Goal: Use online tool/utility: Use online tool/utility

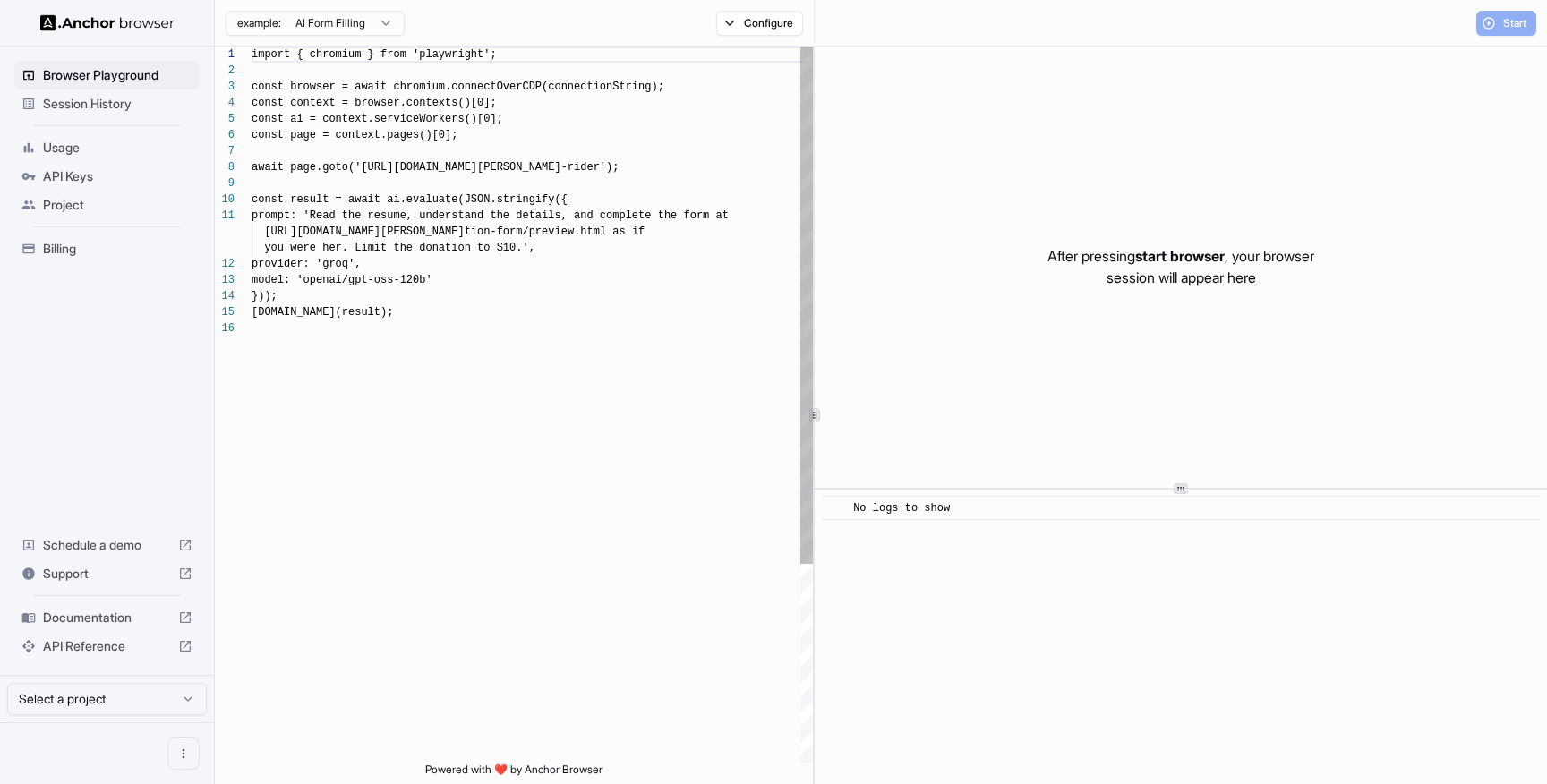
scroll to position [161, 0]
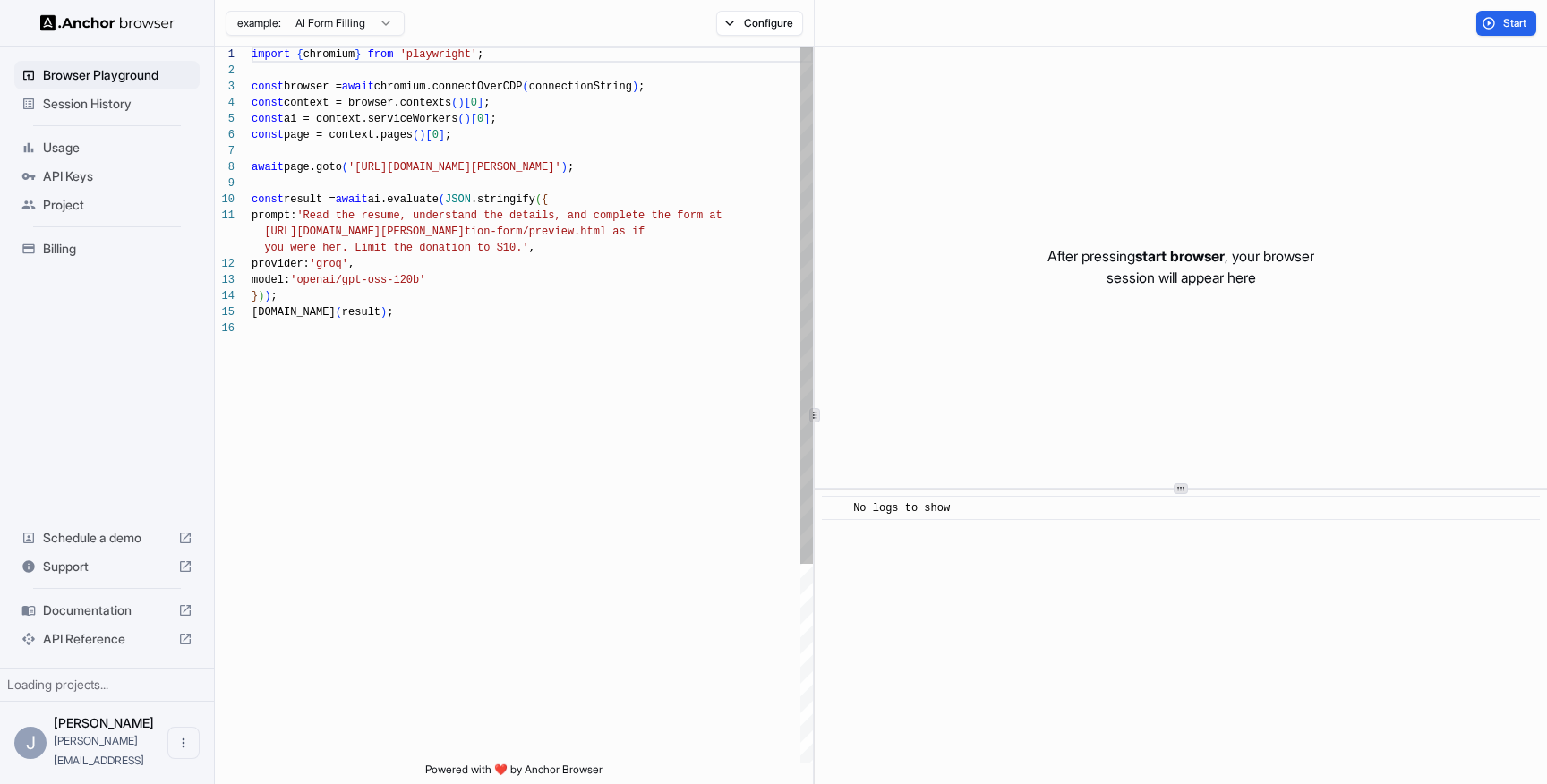
scroll to position [161, 0]
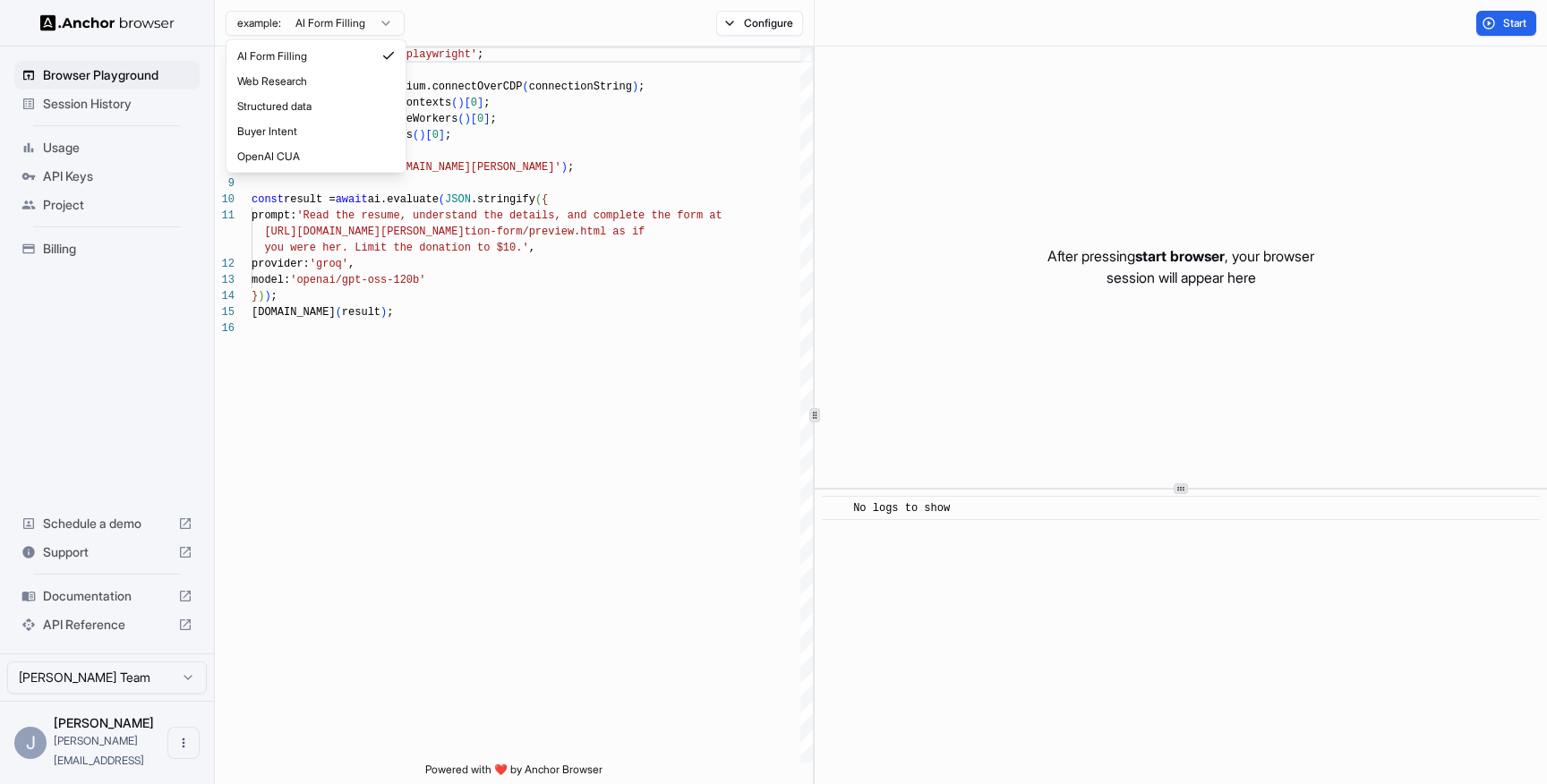
click at [342, 27] on html "Browser Playground Session History Usage API Keys Project Billing Schedule a de…" at bounding box center [774, 392] width 1547 height 784
click at [80, 107] on html "Browser Playground Session History Usage API Keys Project Billing Schedule a de…" at bounding box center [774, 392] width 1547 height 784
click at [80, 107] on span "Session History" at bounding box center [117, 104] width 150 height 18
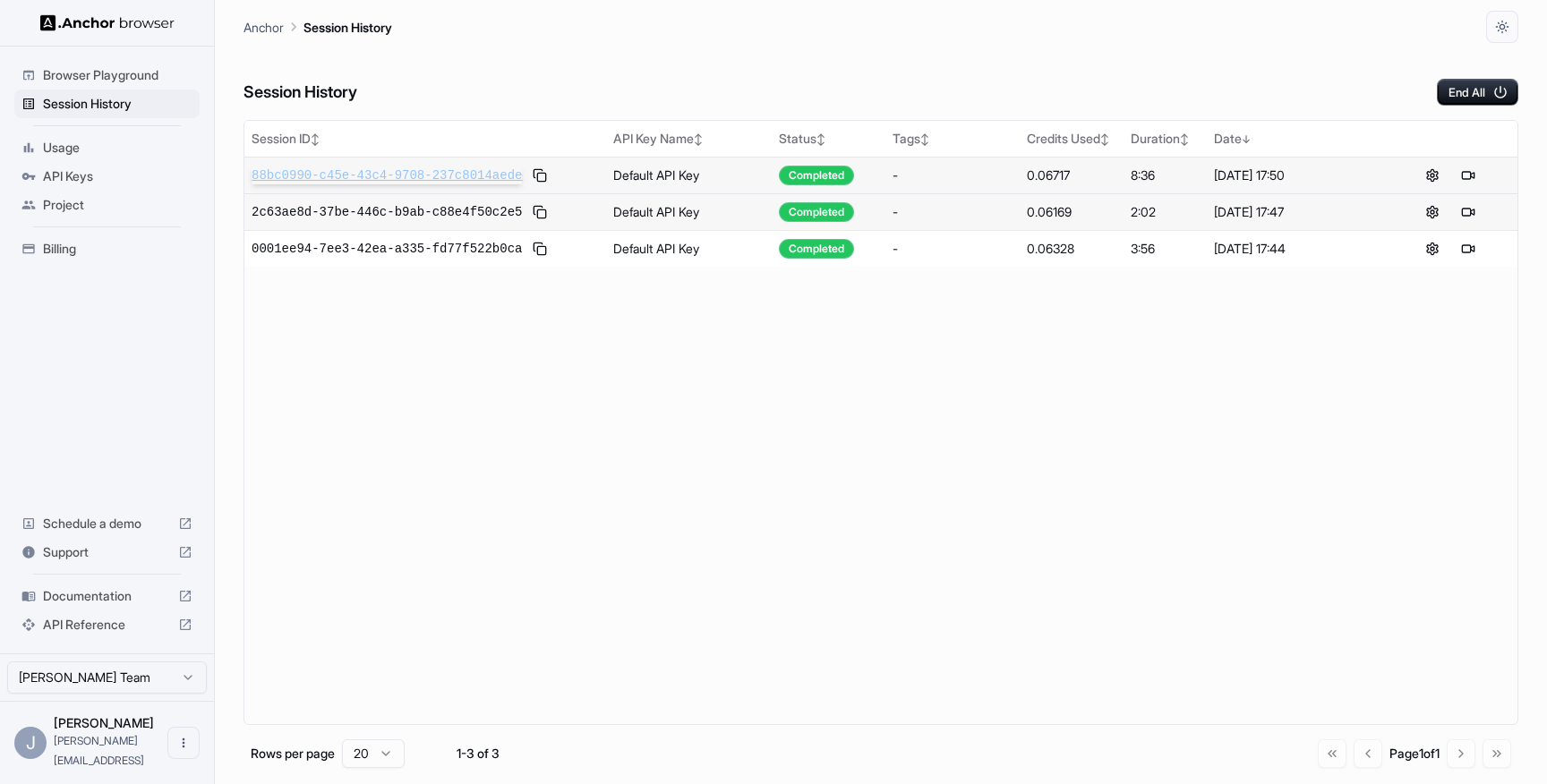
click at [444, 174] on span "88bc0990-c45e-43c4-9708-237c8014aede" at bounding box center [387, 175] width 271 height 18
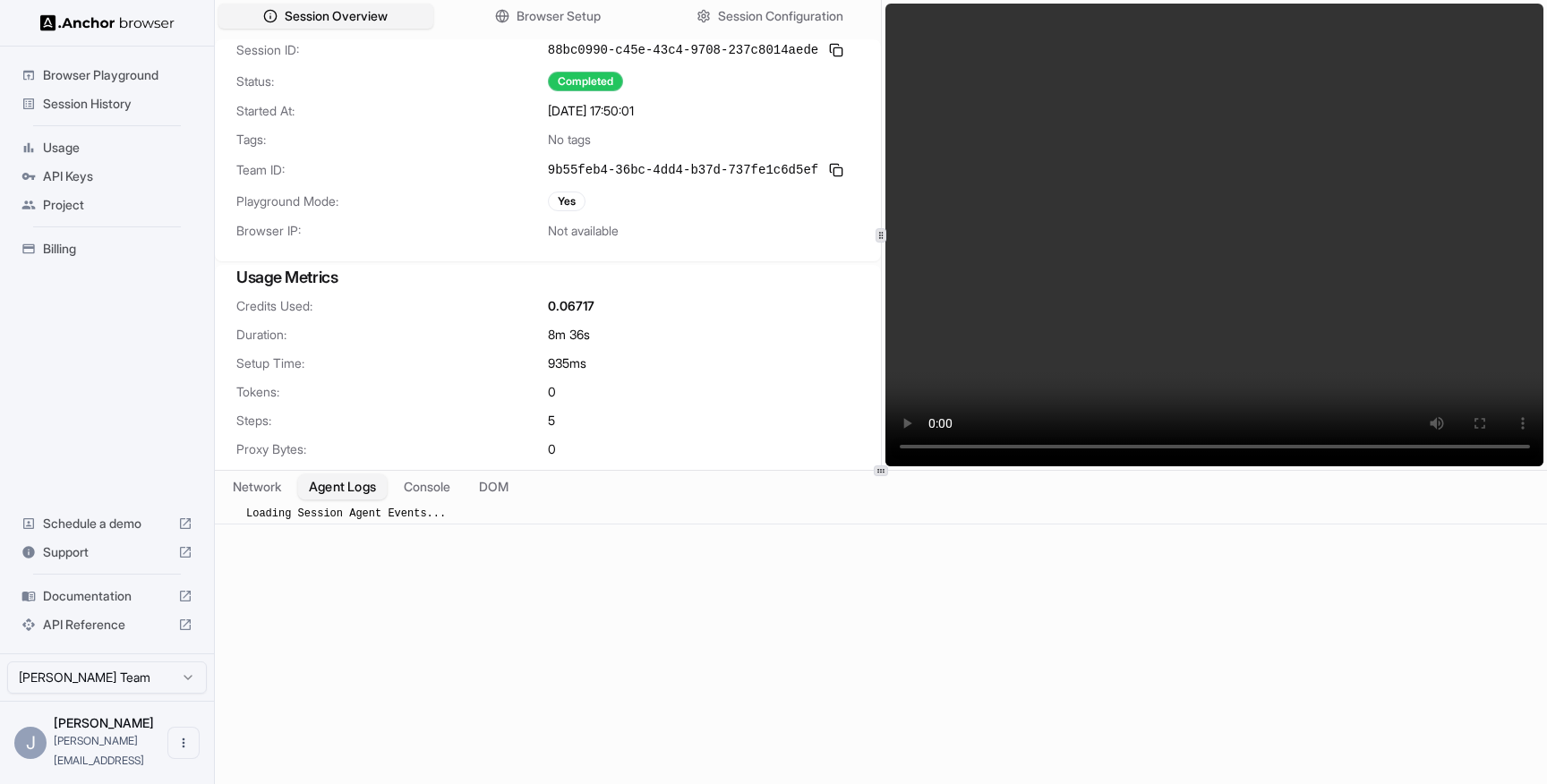
click at [344, 496] on button "Agent Logs" at bounding box center [343, 487] width 90 height 26
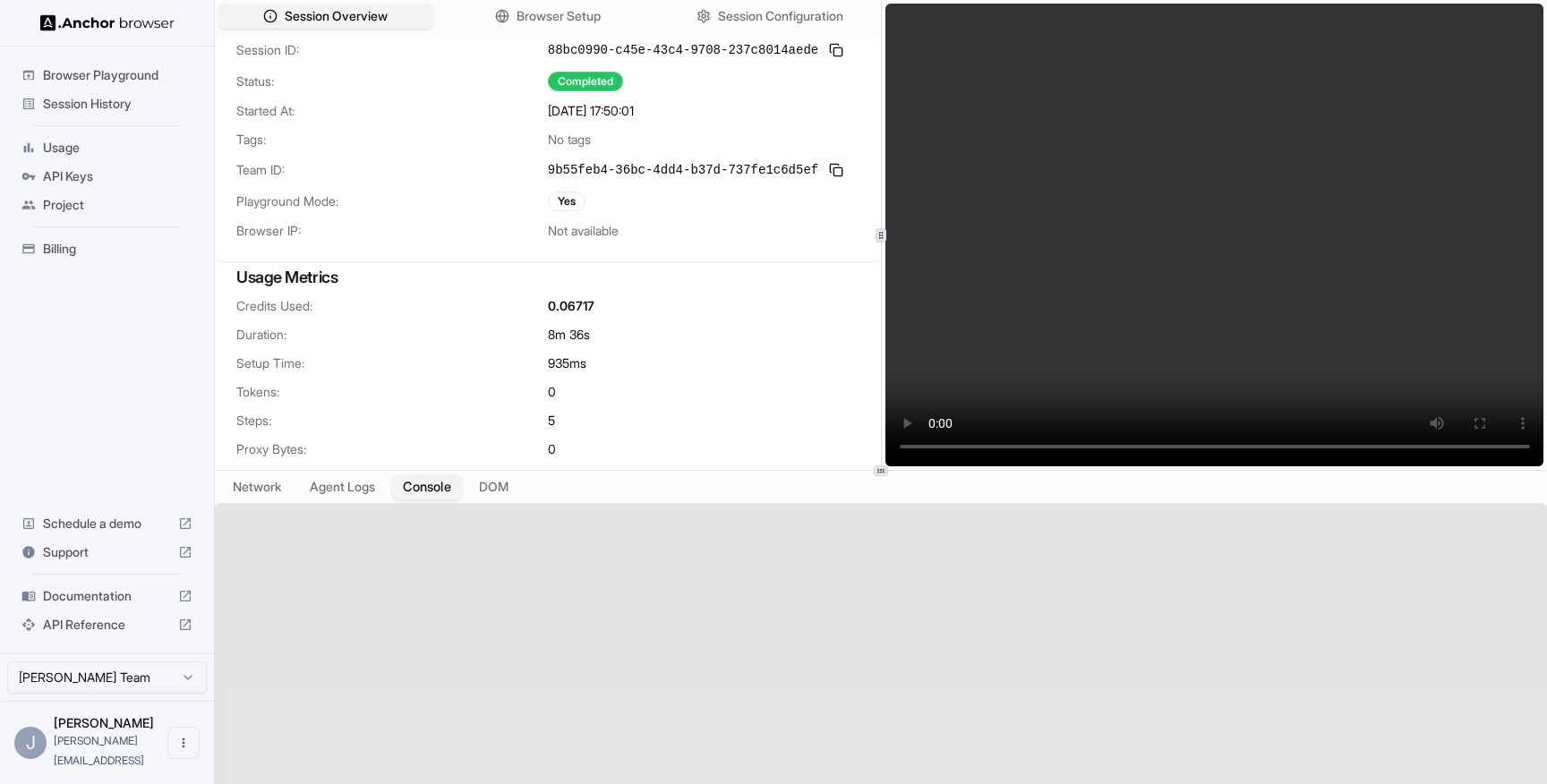
click at [427, 481] on button "Console" at bounding box center [427, 487] width 70 height 26
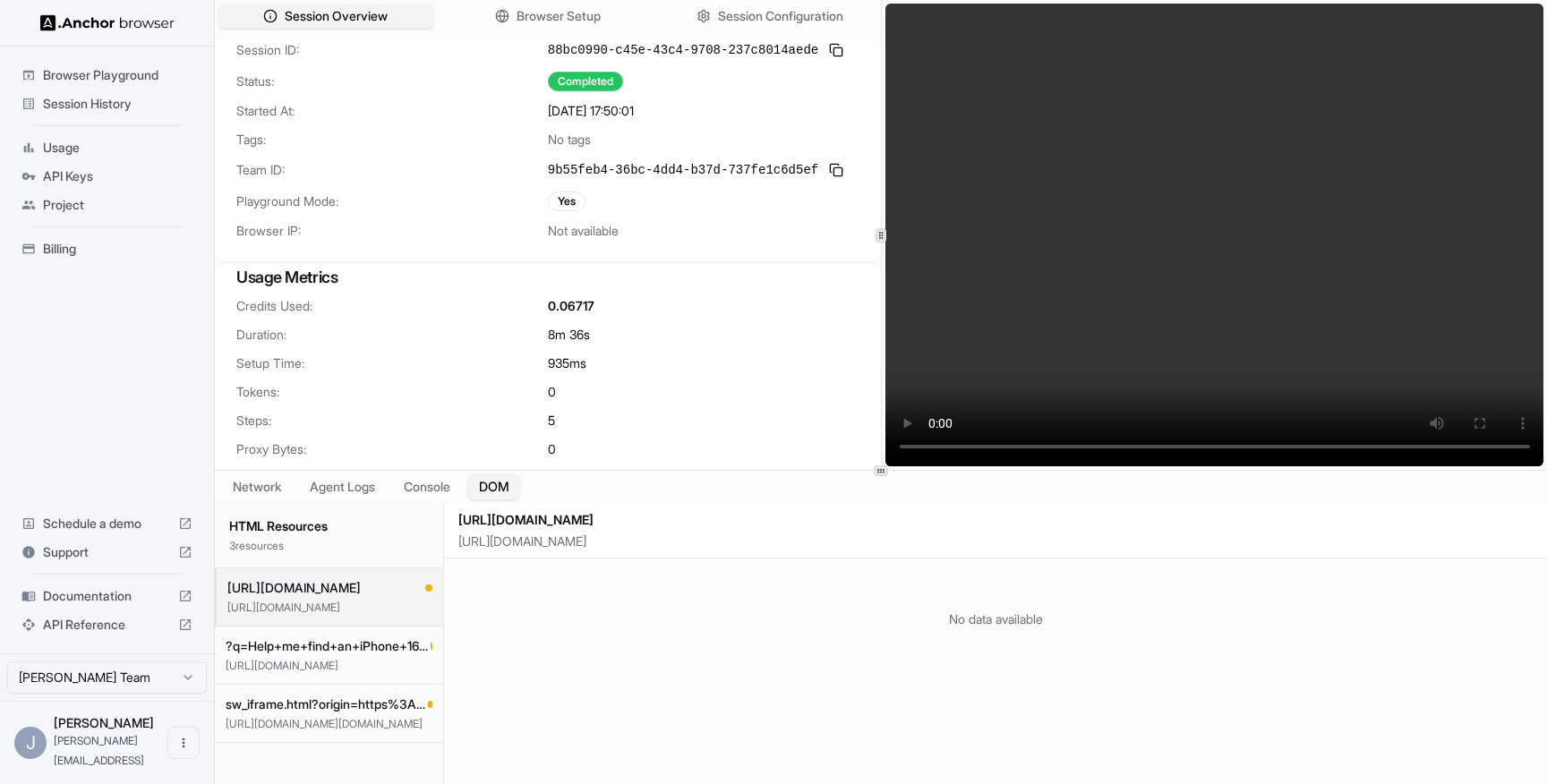
click at [507, 490] on button "DOM" at bounding box center [494, 487] width 53 height 26
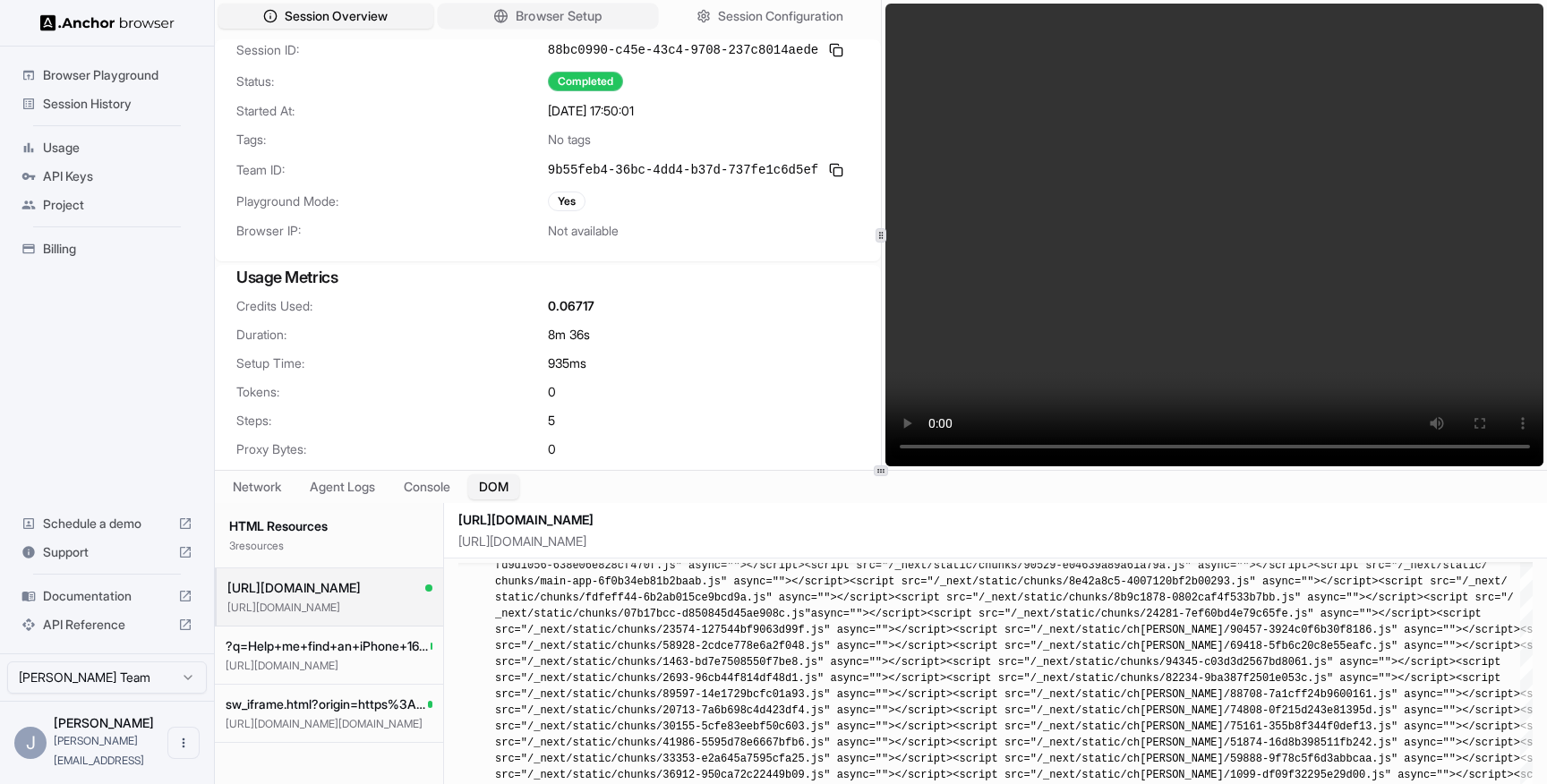
click at [532, 23] on span "Browser Setup" at bounding box center [559, 16] width 87 height 19
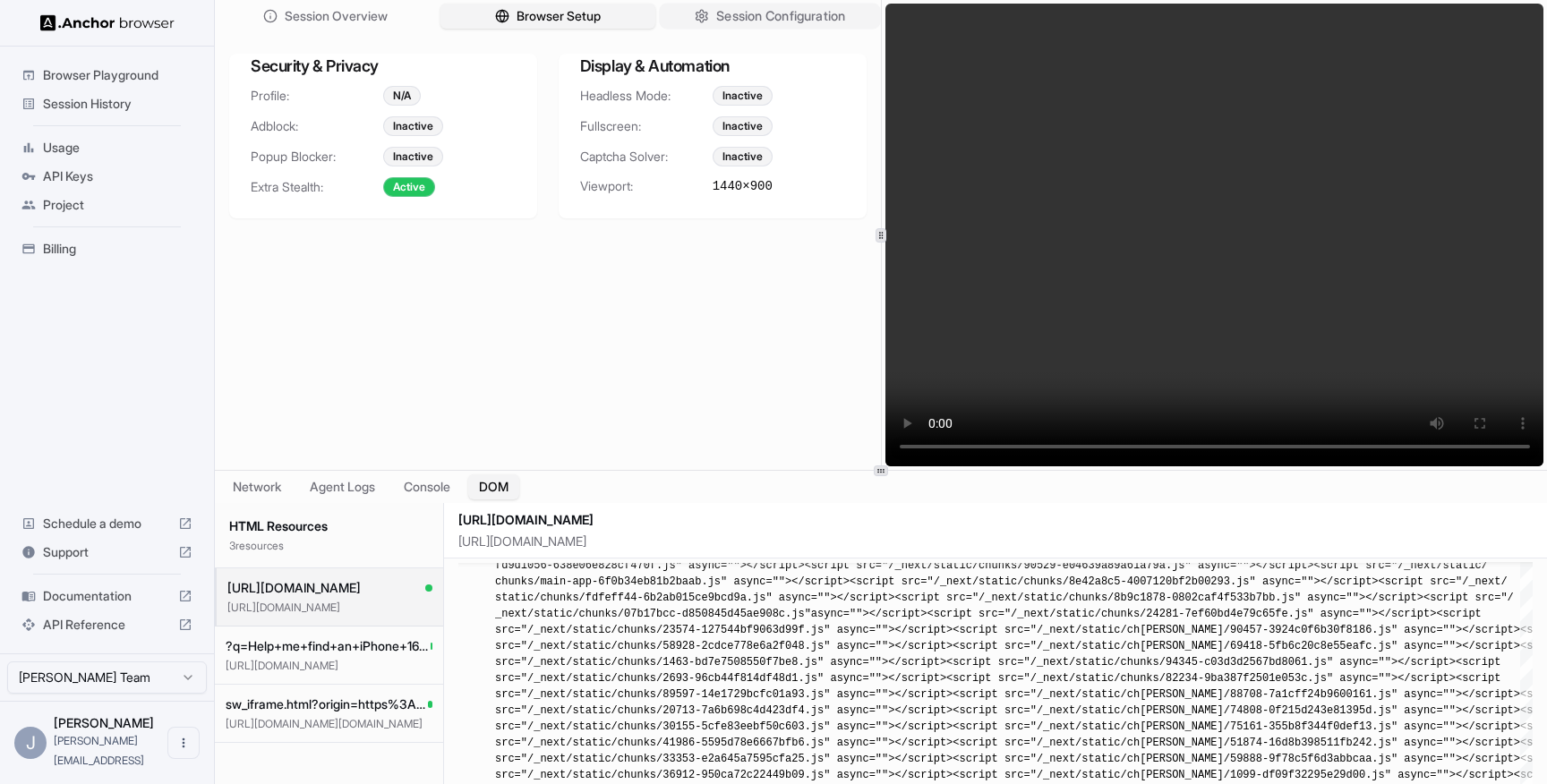
click at [741, 12] on span "Session Configuration" at bounding box center [781, 16] width 129 height 19
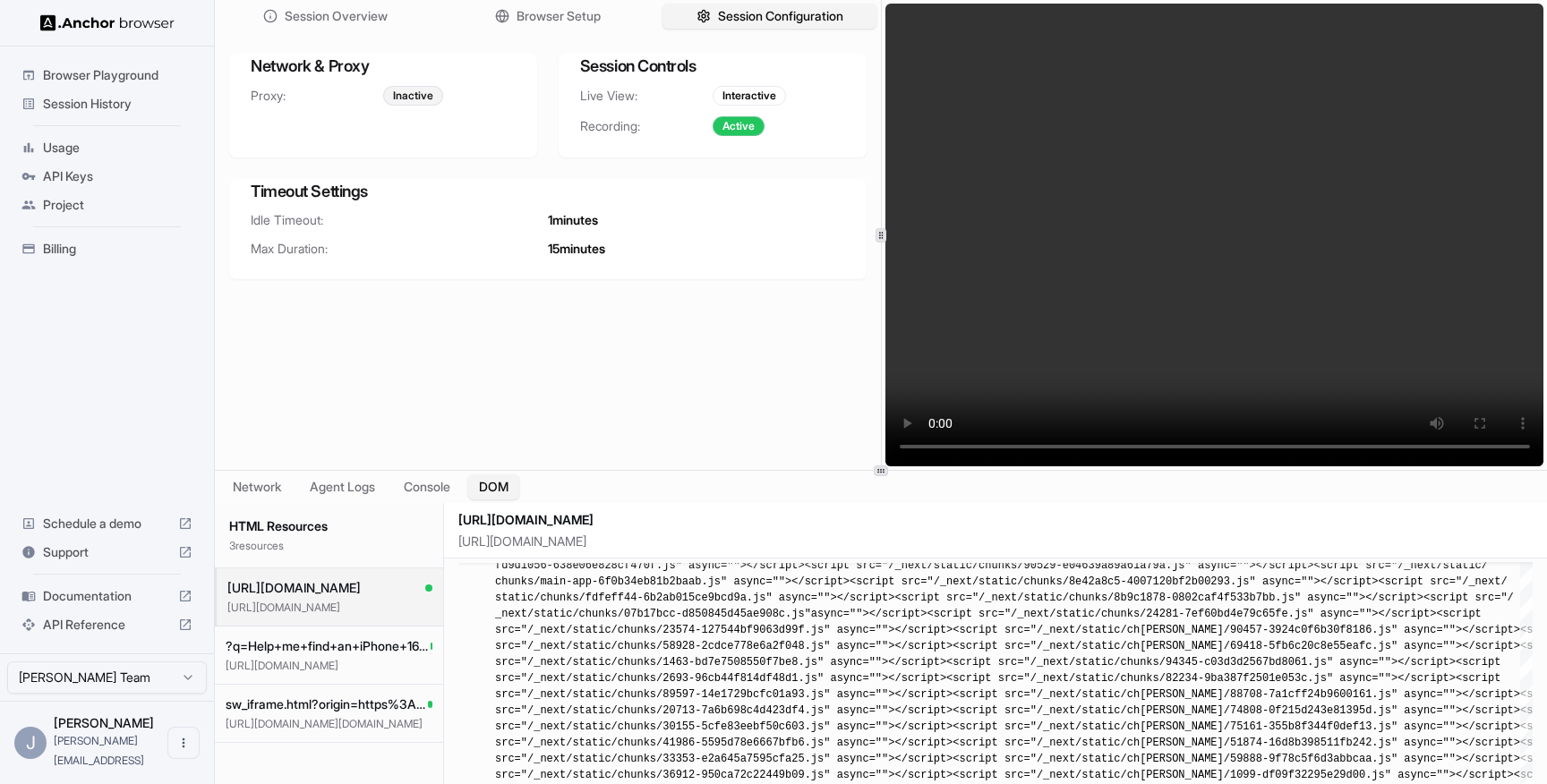
click at [97, 75] on span "Browser Playground" at bounding box center [117, 75] width 150 height 18
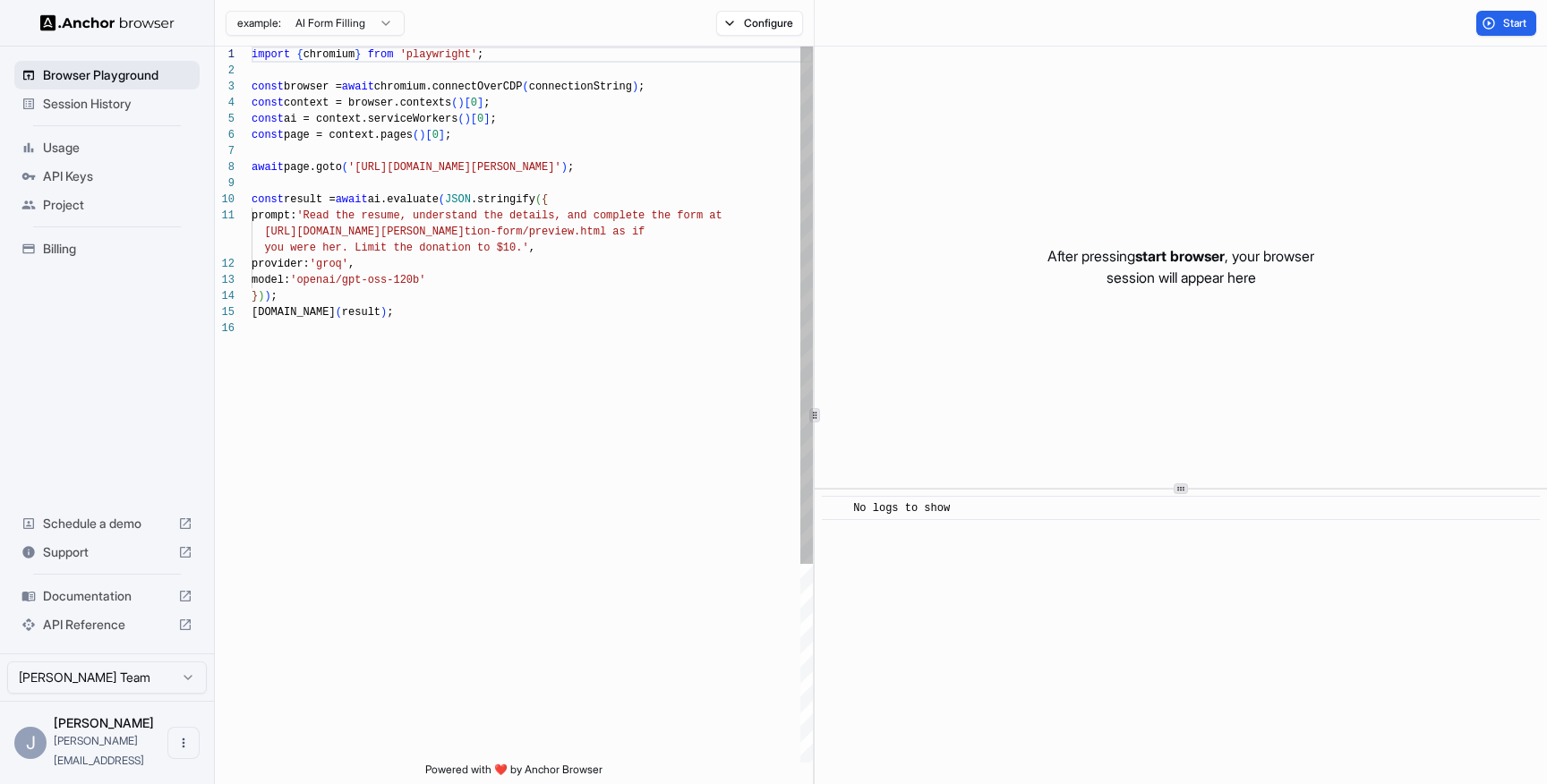
scroll to position [161, 0]
click at [366, 22] on html "Browser Playground Session History Usage API Keys Project Billing Schedule a de…" at bounding box center [774, 392] width 1547 height 784
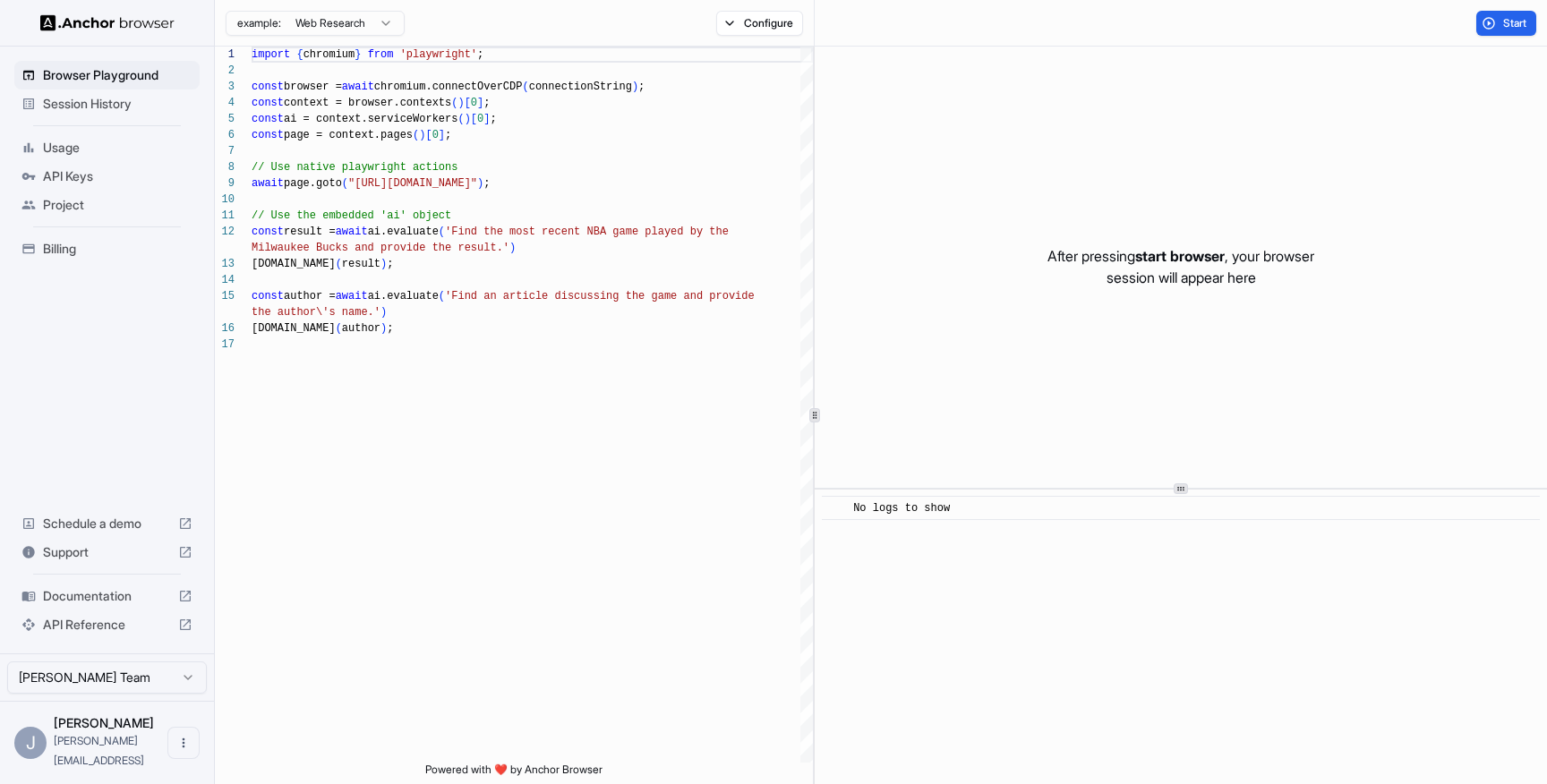
click at [348, 29] on html "Browser Playground Session History Usage API Keys Project Billing Schedule a de…" at bounding box center [774, 392] width 1547 height 784
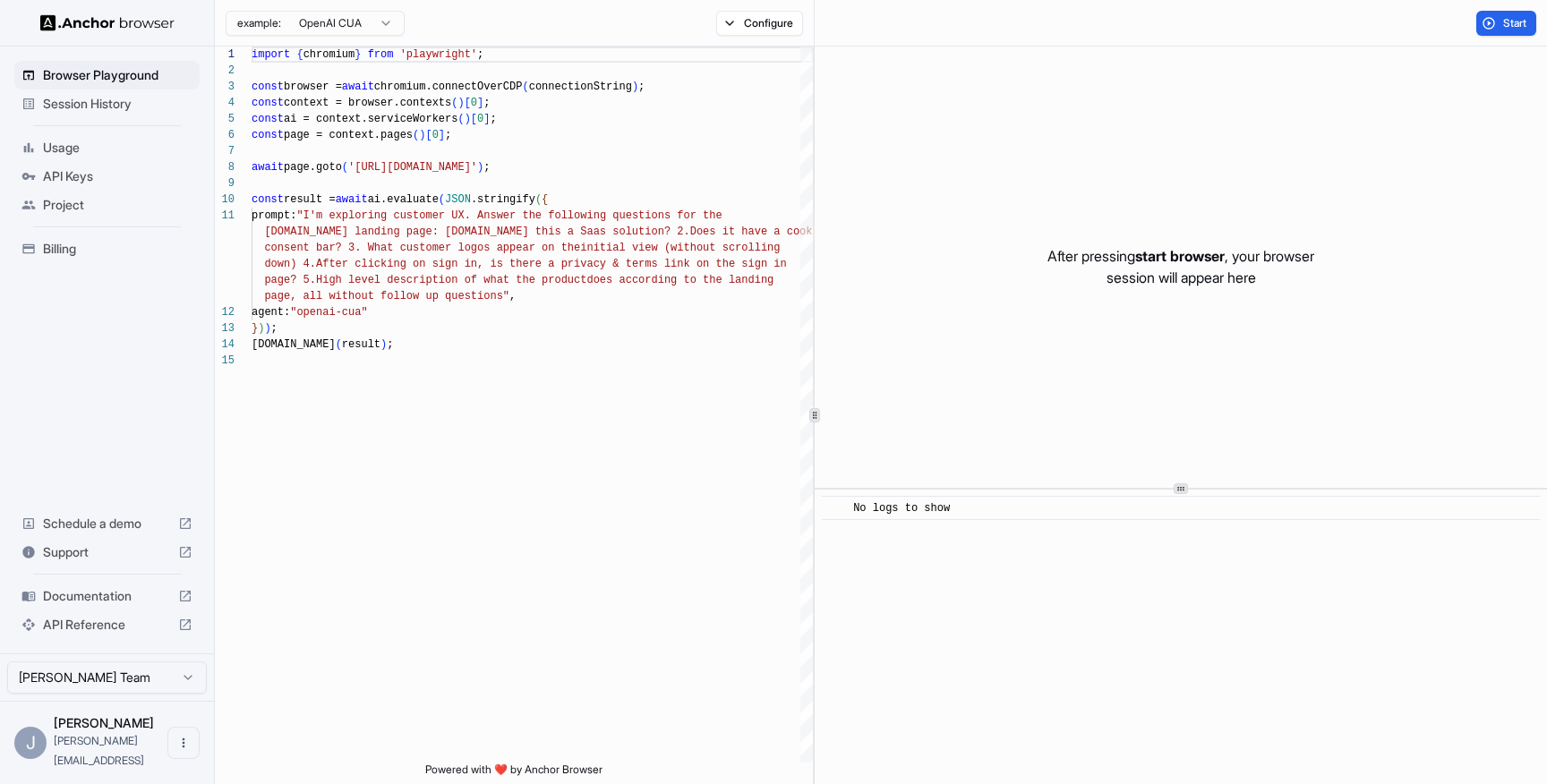
click at [336, 20] on html "Browser Playground Session History Usage API Keys Project Billing Schedule a de…" at bounding box center [774, 392] width 1547 height 784
type textarea "**********"
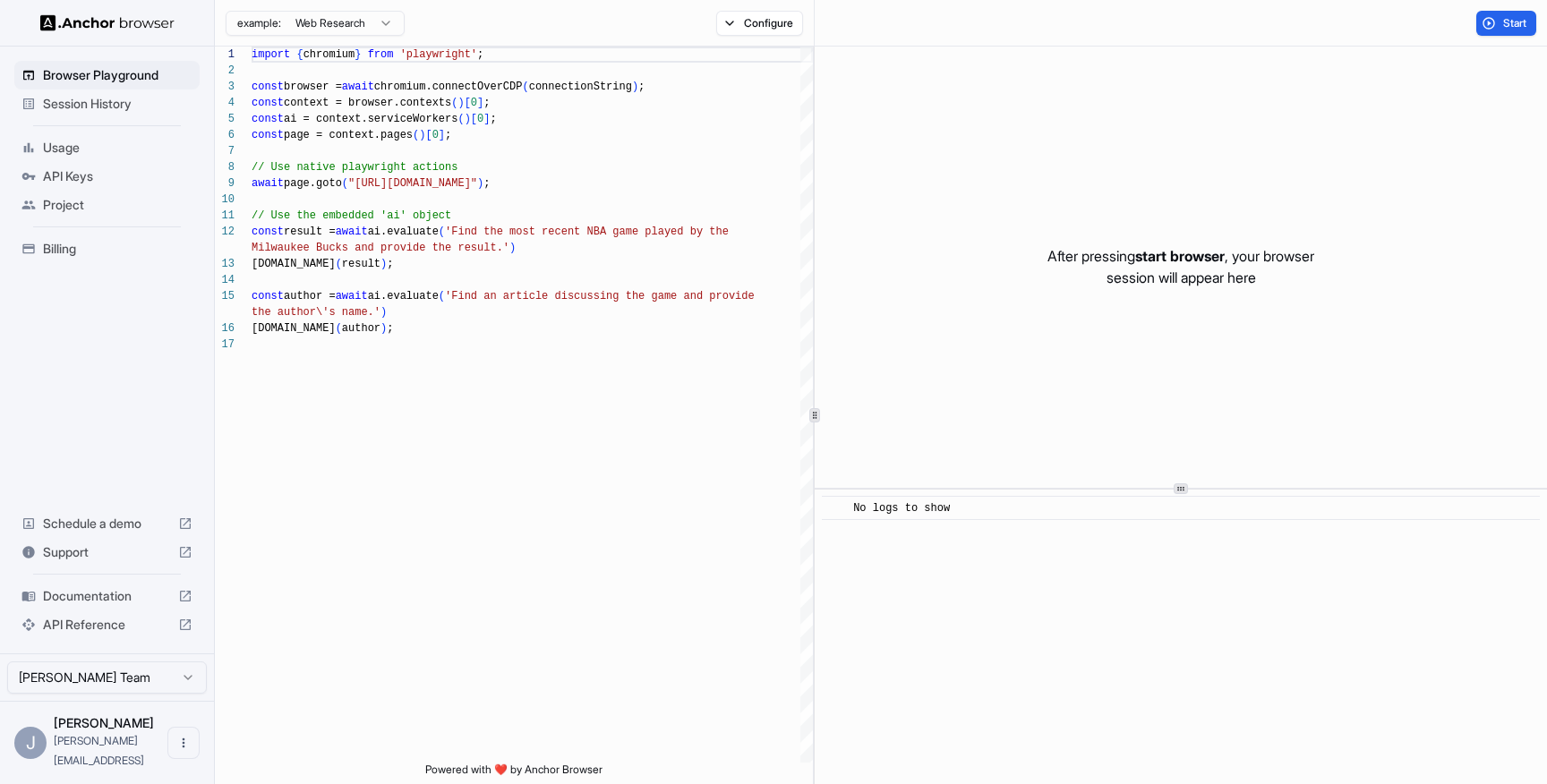
click at [105, 104] on span "Session History" at bounding box center [117, 104] width 150 height 18
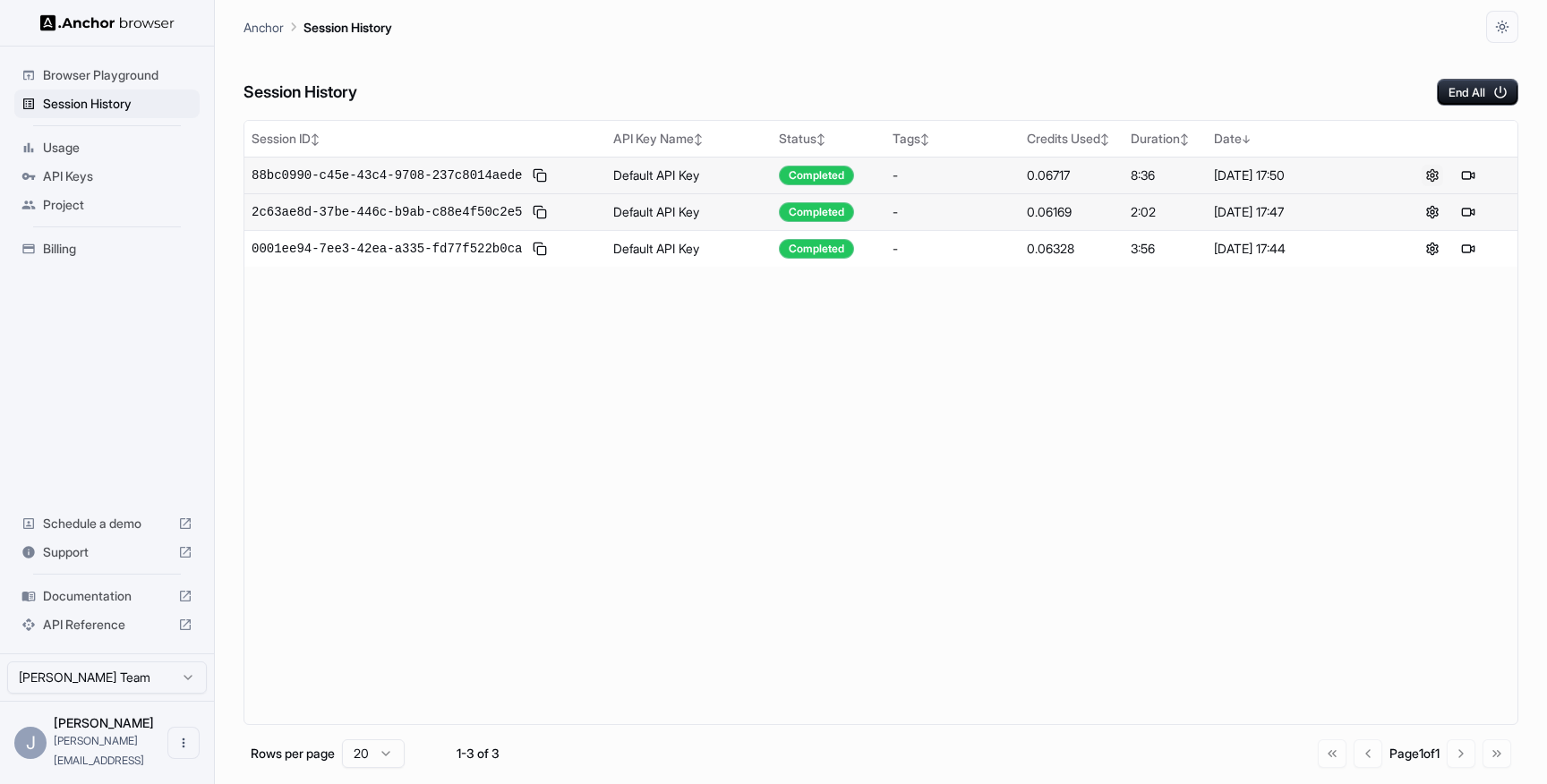
click at [1430, 173] on button at bounding box center [1433, 175] width 22 height 22
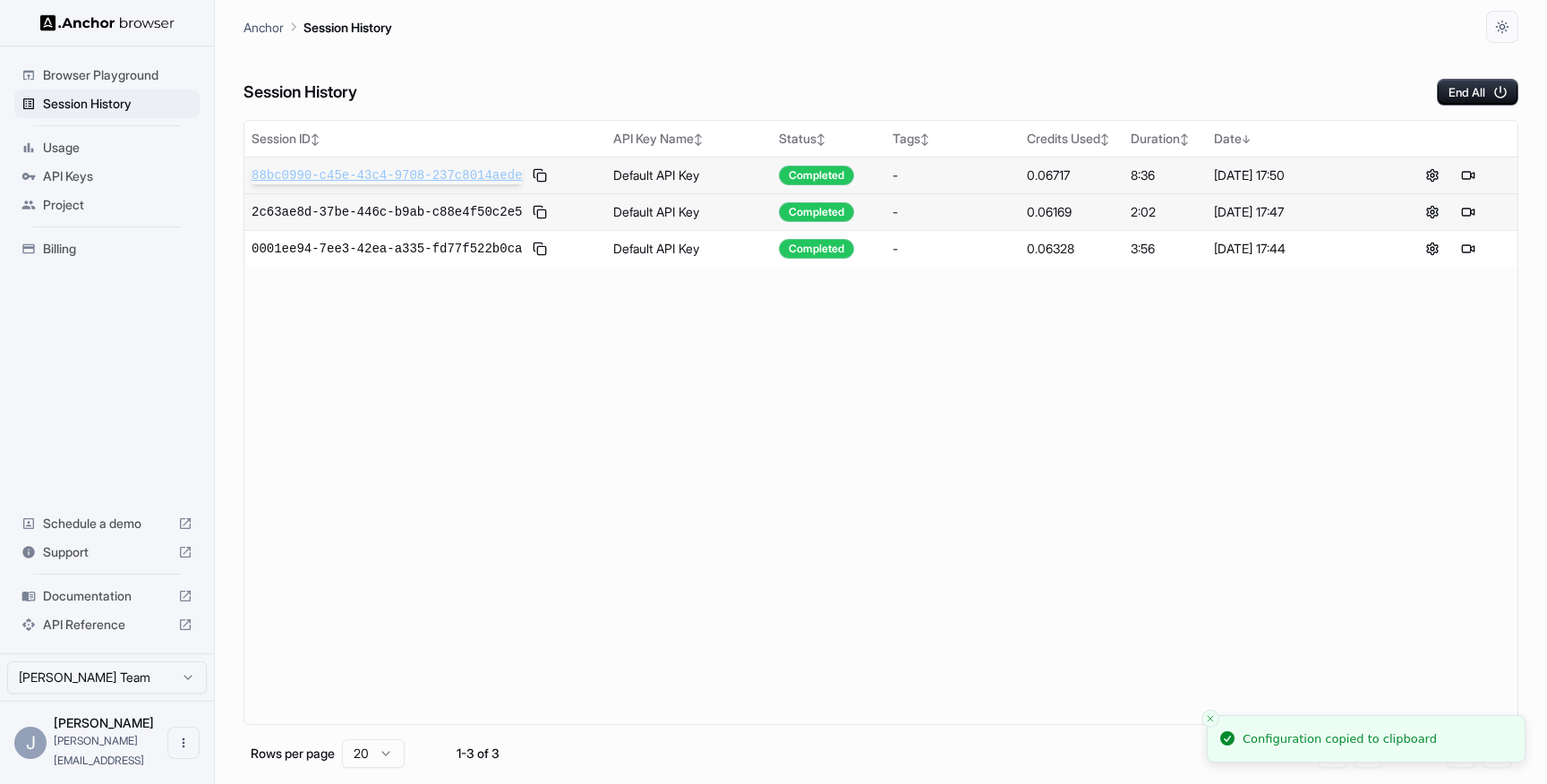
click at [471, 178] on span "88bc0990-c45e-43c4-9708-237c8014aede" at bounding box center [387, 175] width 271 height 18
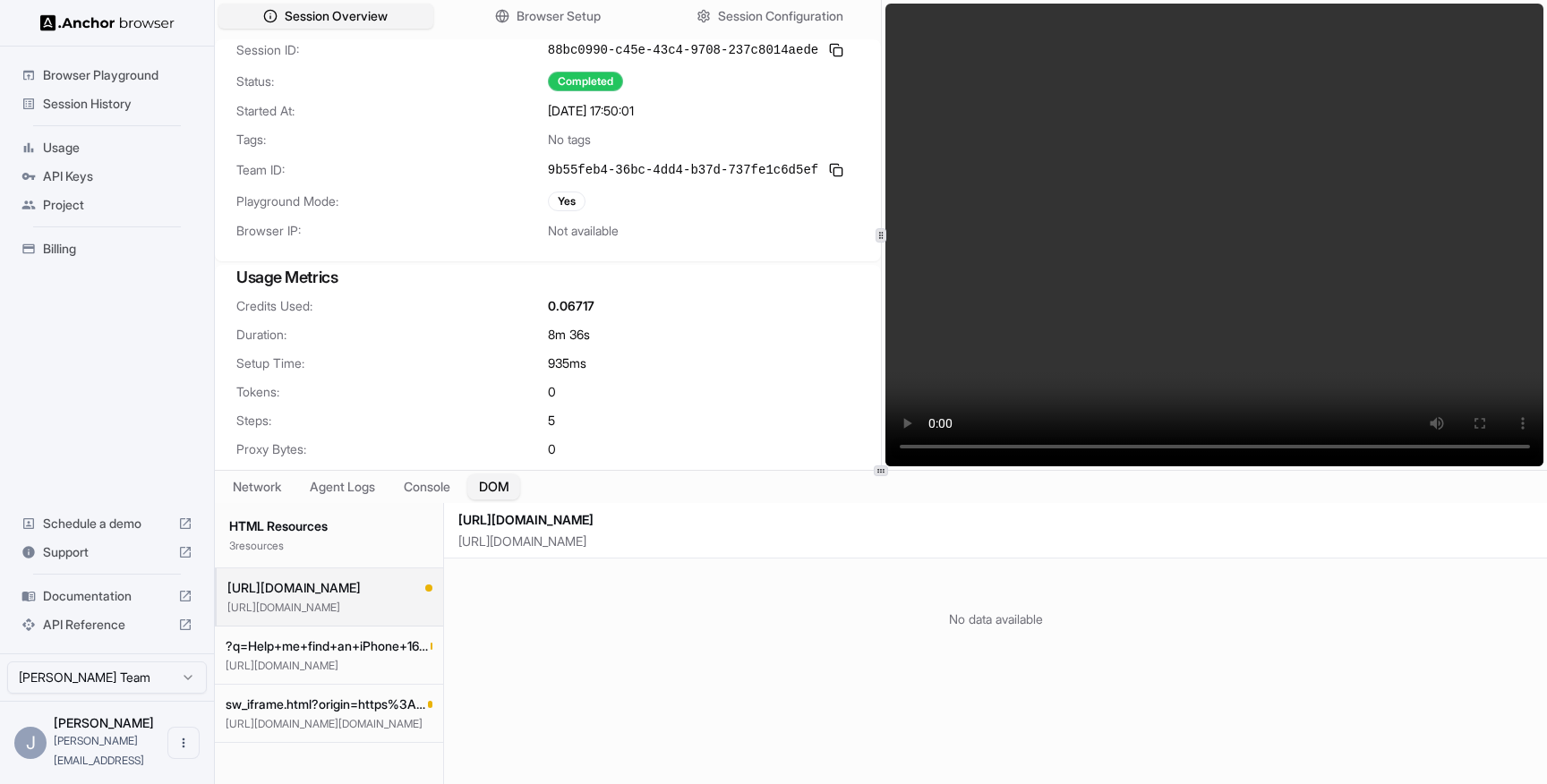
click at [510, 489] on button "DOM" at bounding box center [494, 487] width 53 height 26
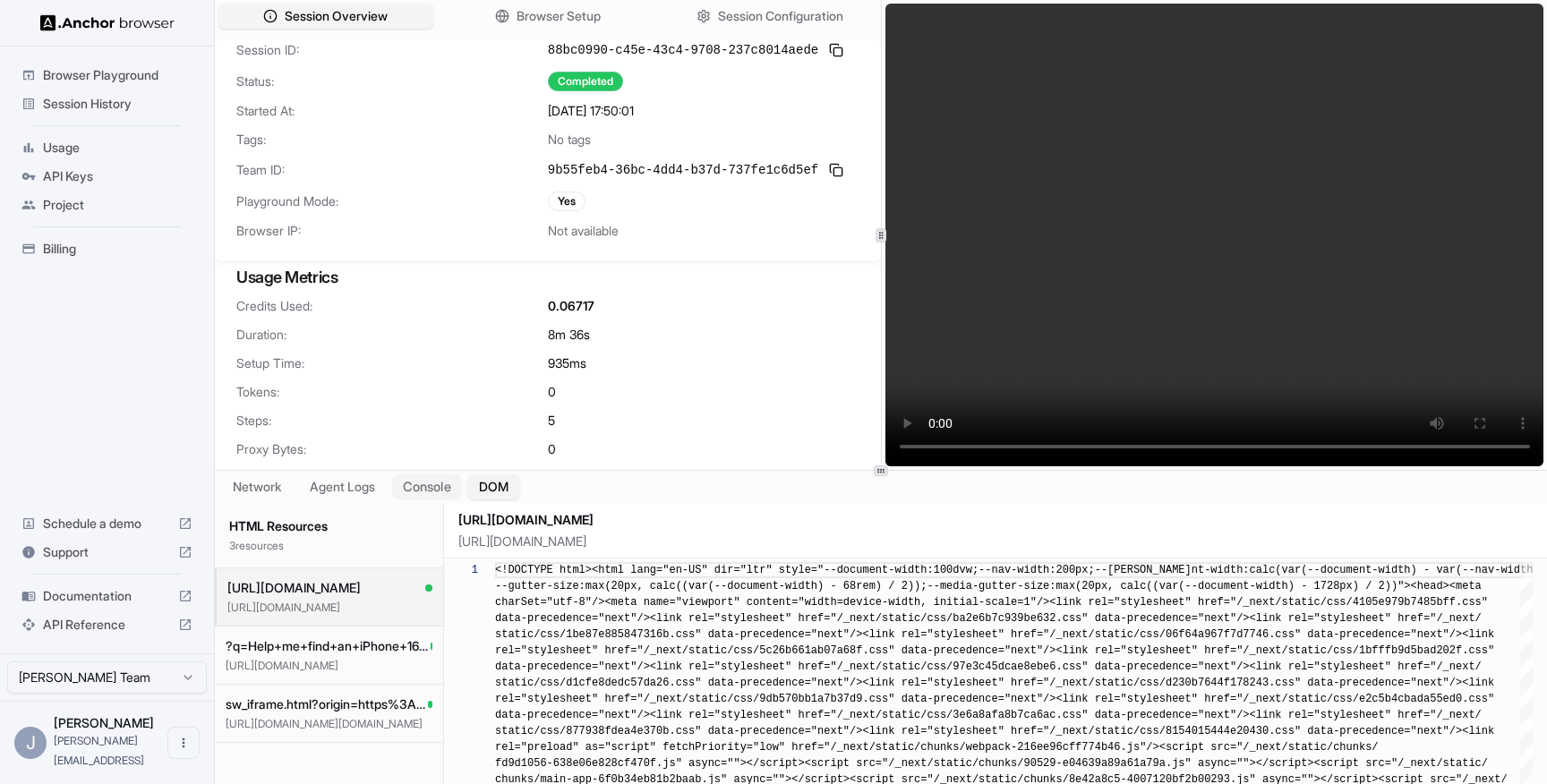
click at [444, 477] on button "Console" at bounding box center [427, 487] width 70 height 26
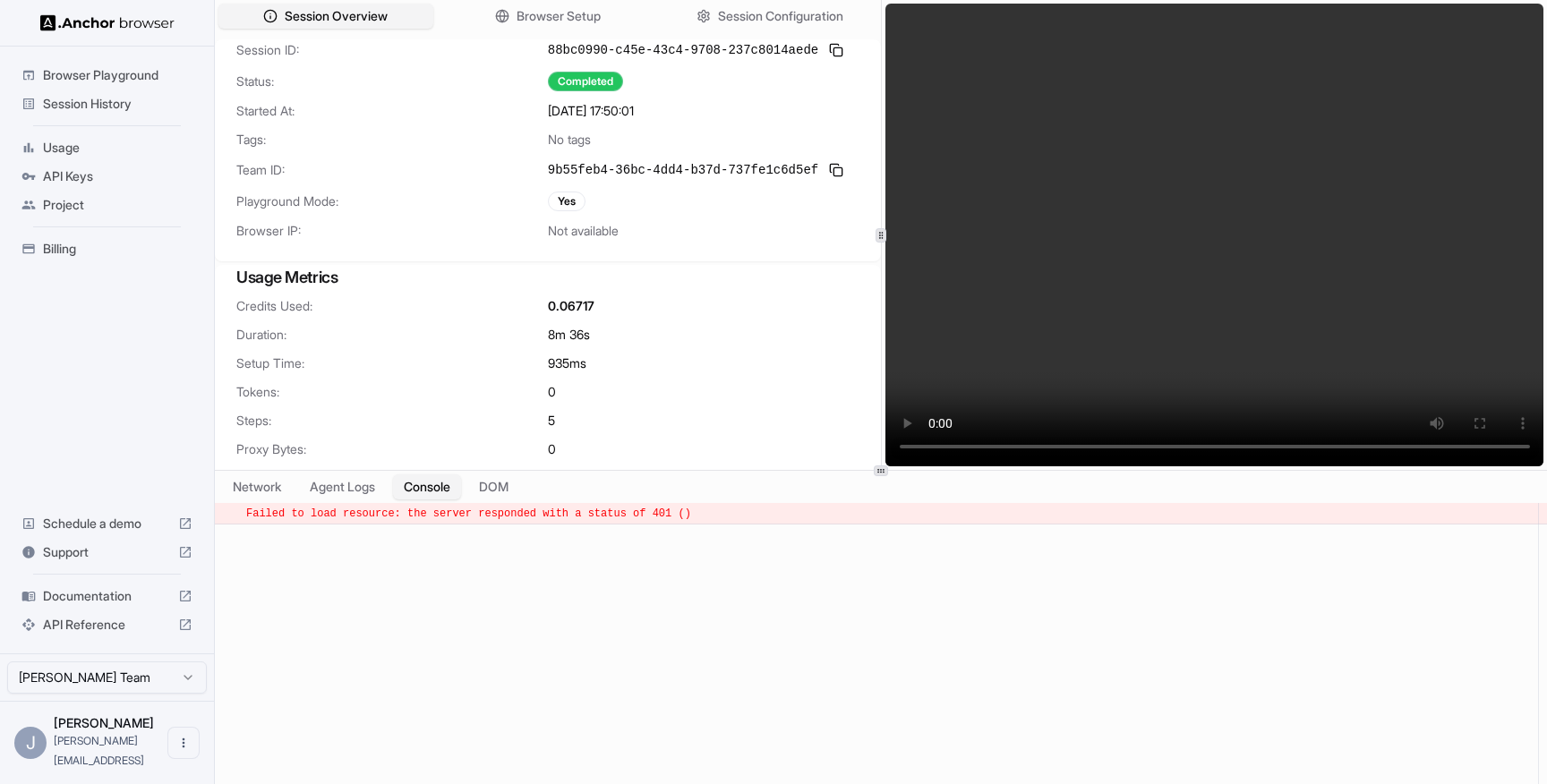
click at [134, 700] on html "Browser Playground Session History Usage API Keys Project Billing Schedule a de…" at bounding box center [774, 392] width 1547 height 784
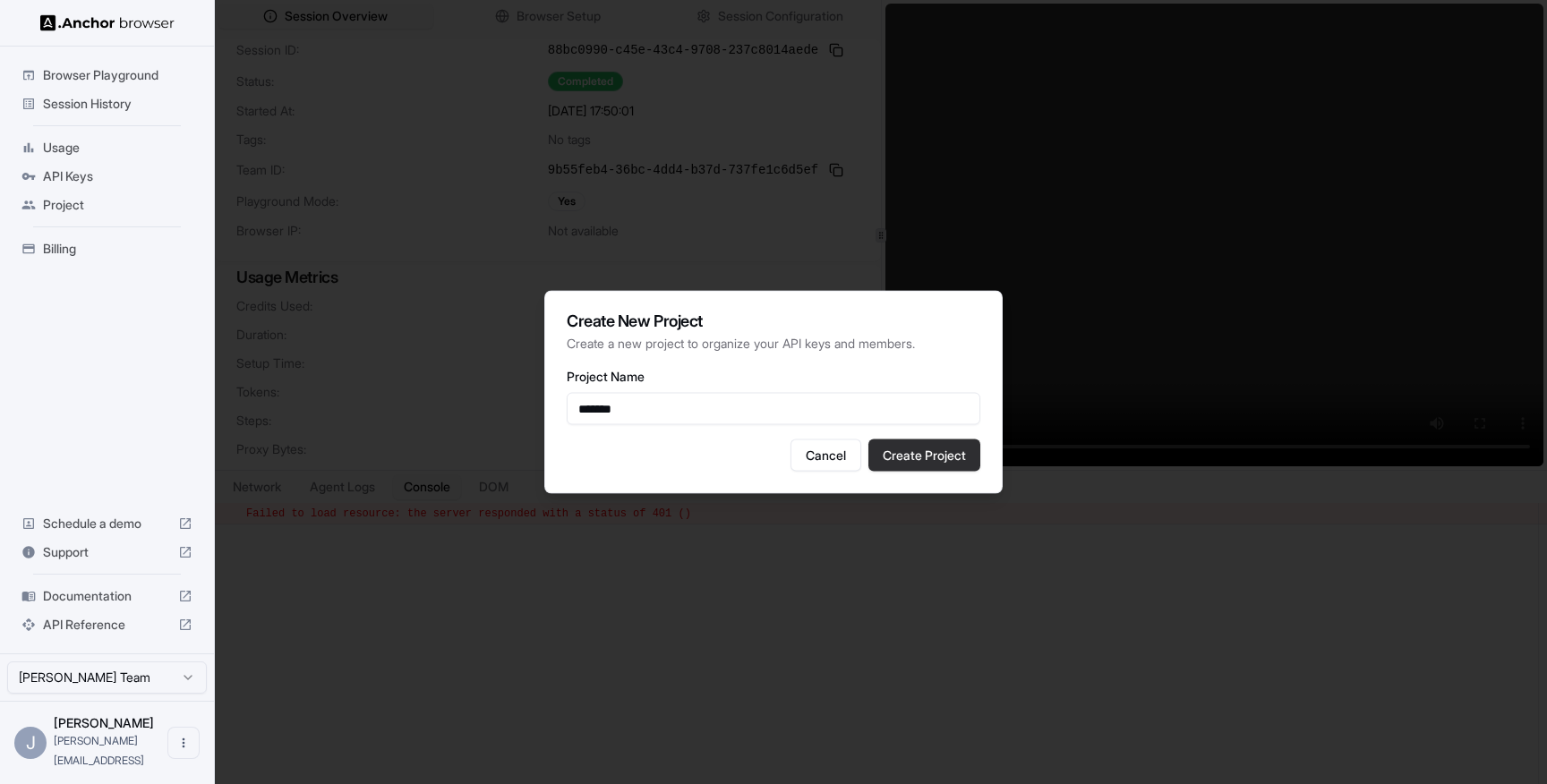
type input "*******"
click at [903, 461] on button "Create Project" at bounding box center [924, 455] width 112 height 32
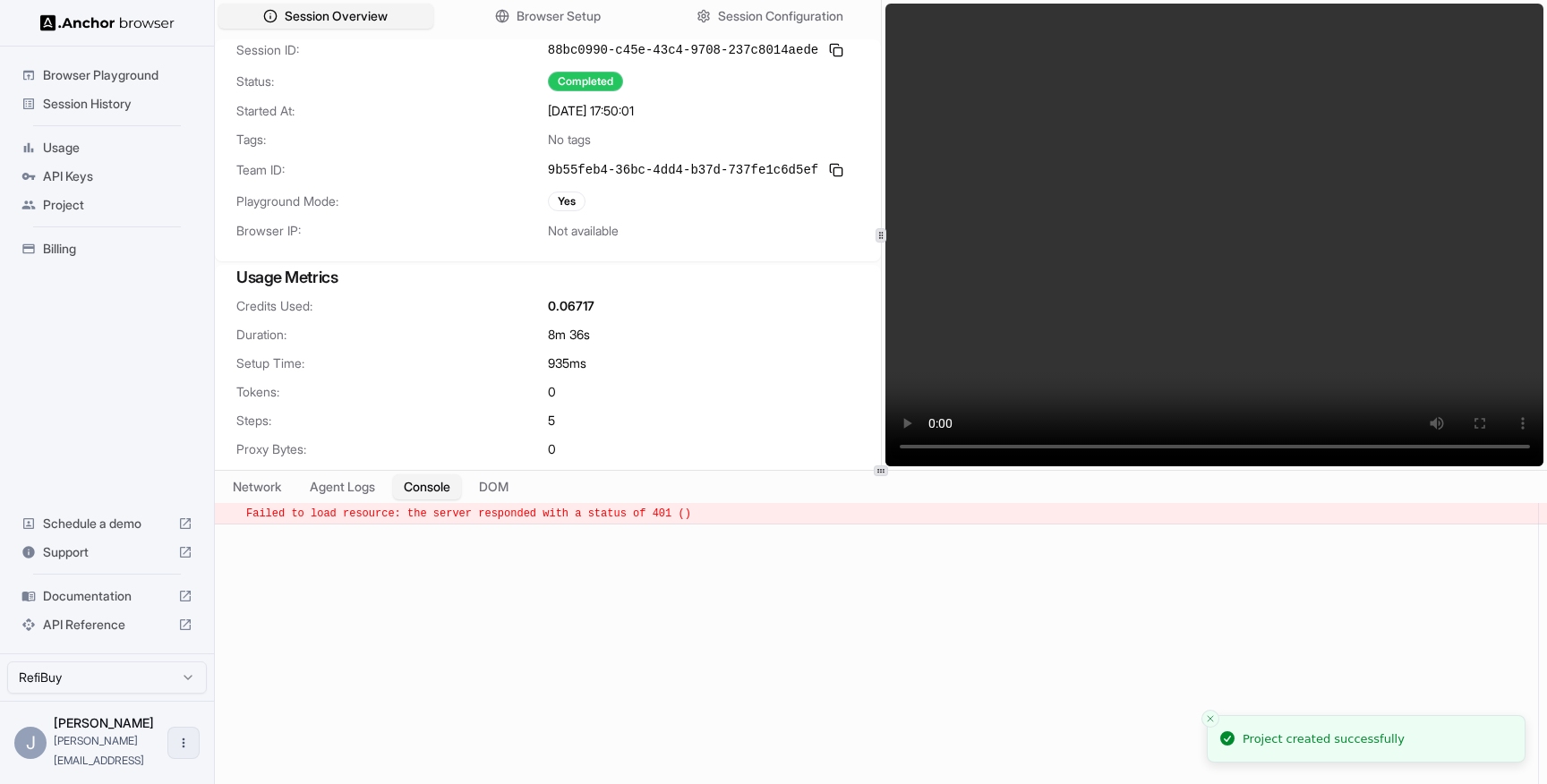
click at [187, 750] on icon "Open menu" at bounding box center [184, 743] width 15 height 15
click at [390, 670] on div at bounding box center [774, 392] width 1547 height 784
click at [125, 74] on span "Browser Playground" at bounding box center [117, 75] width 150 height 18
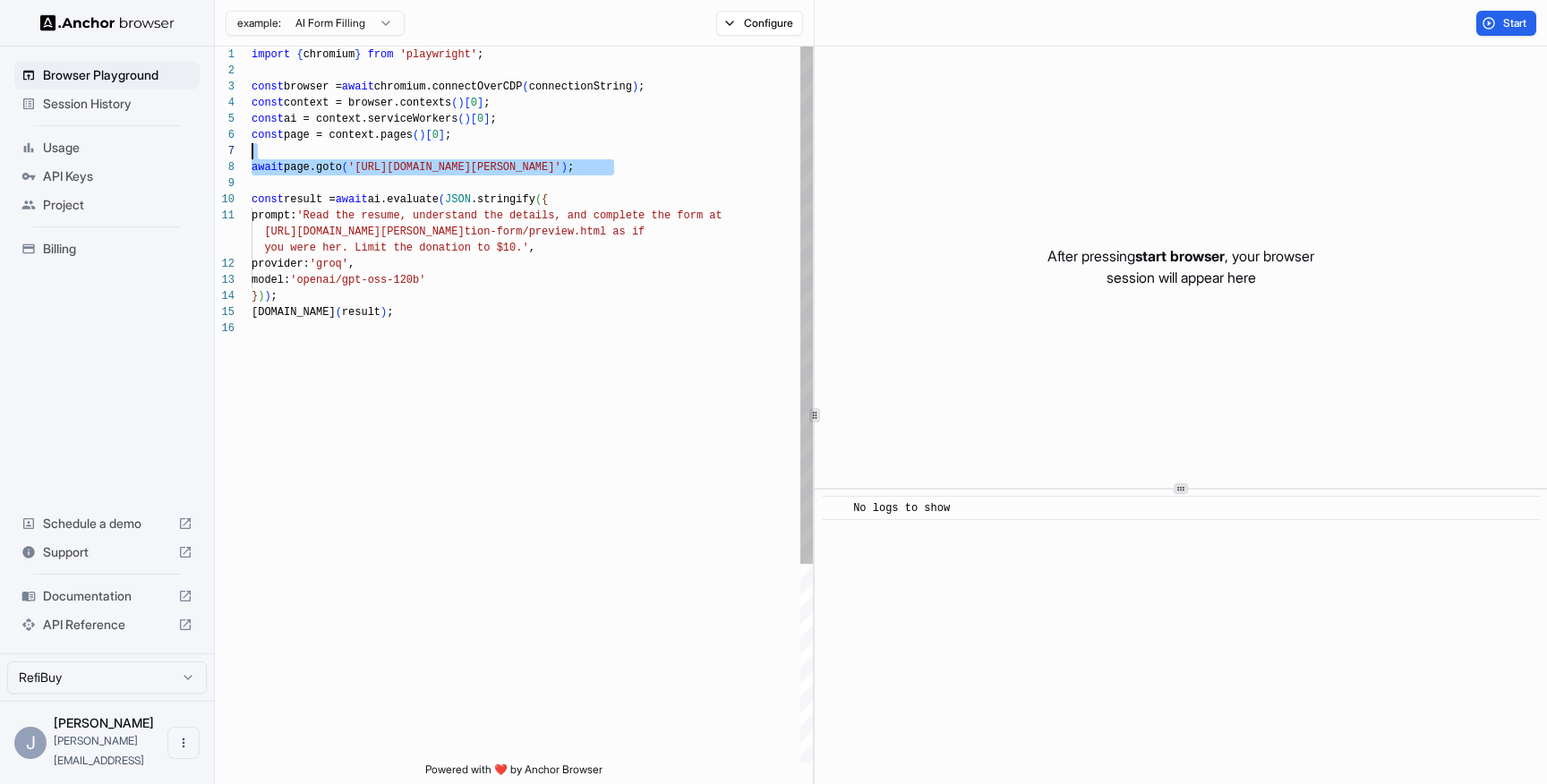
scroll to position [113, 0]
drag, startPoint x: 614, startPoint y: 168, endPoint x: 363, endPoint y: 167, distance: 251.0
click at [363, 167] on div "import { chromium } from 'playwright' ; const browser = await chromium.connectO…" at bounding box center [533, 541] width 562 height 990
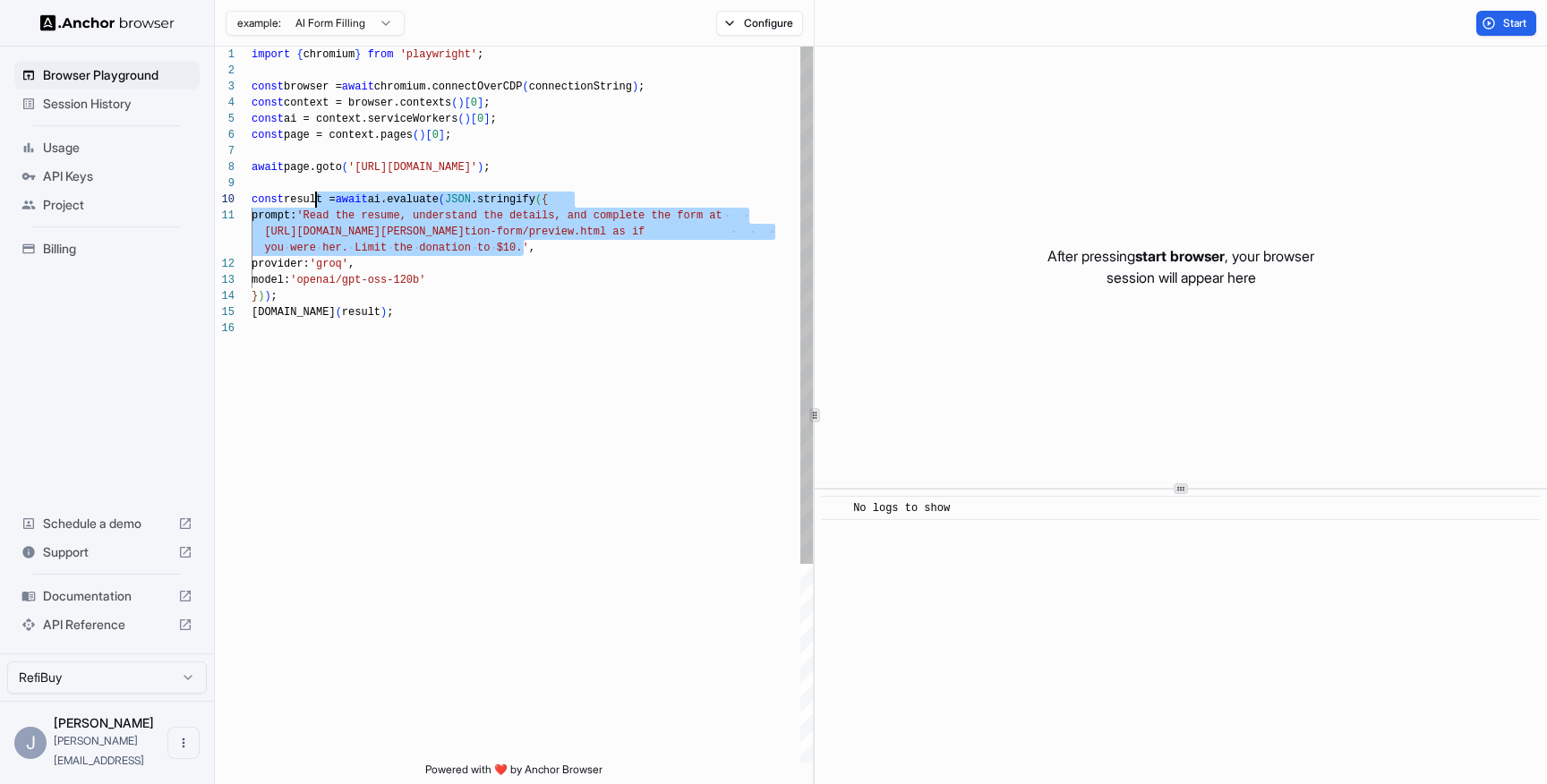
scroll to position [0, 0]
drag, startPoint x: 521, startPoint y: 249, endPoint x: 319, endPoint y: 209, distance: 205.9
click at [319, 209] on div "import { chromium } from 'playwright' ; const browser = await chromium.connectO…" at bounding box center [533, 541] width 562 height 990
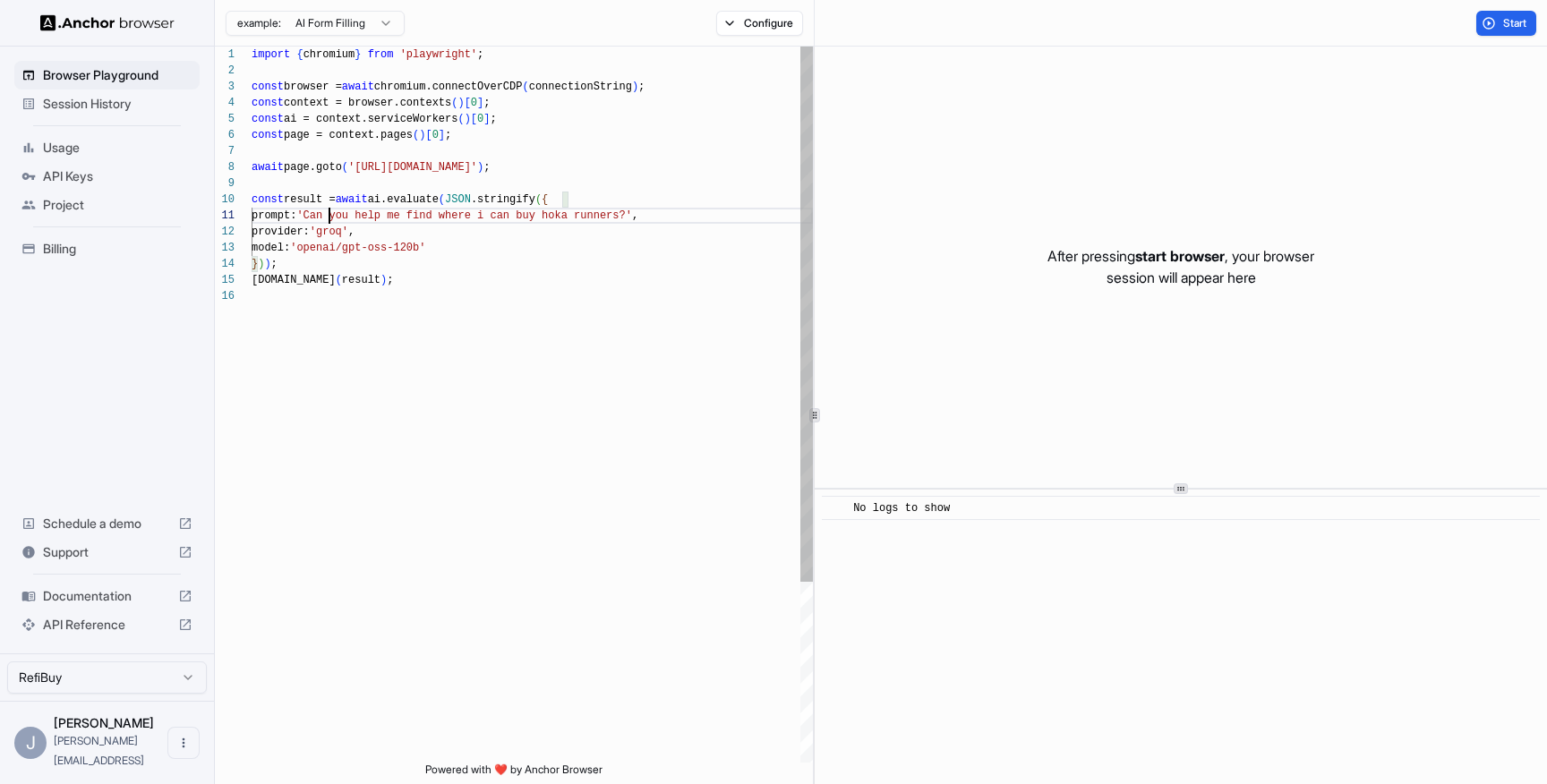
click at [328, 216] on div "import { chromium } from 'playwright' ; const browser = await chromium.connectO…" at bounding box center [533, 525] width 562 height 958
drag, startPoint x: 367, startPoint y: 214, endPoint x: 323, endPoint y: 216, distance: 44.0
click at [323, 216] on div "import { chromium } from 'playwright' ; const browser = await chromium.connectO…" at bounding box center [533, 525] width 562 height 958
click at [605, 288] on div "import { chromium } from 'playwright' ; const browser = await chromium.connectO…" at bounding box center [533, 525] width 562 height 958
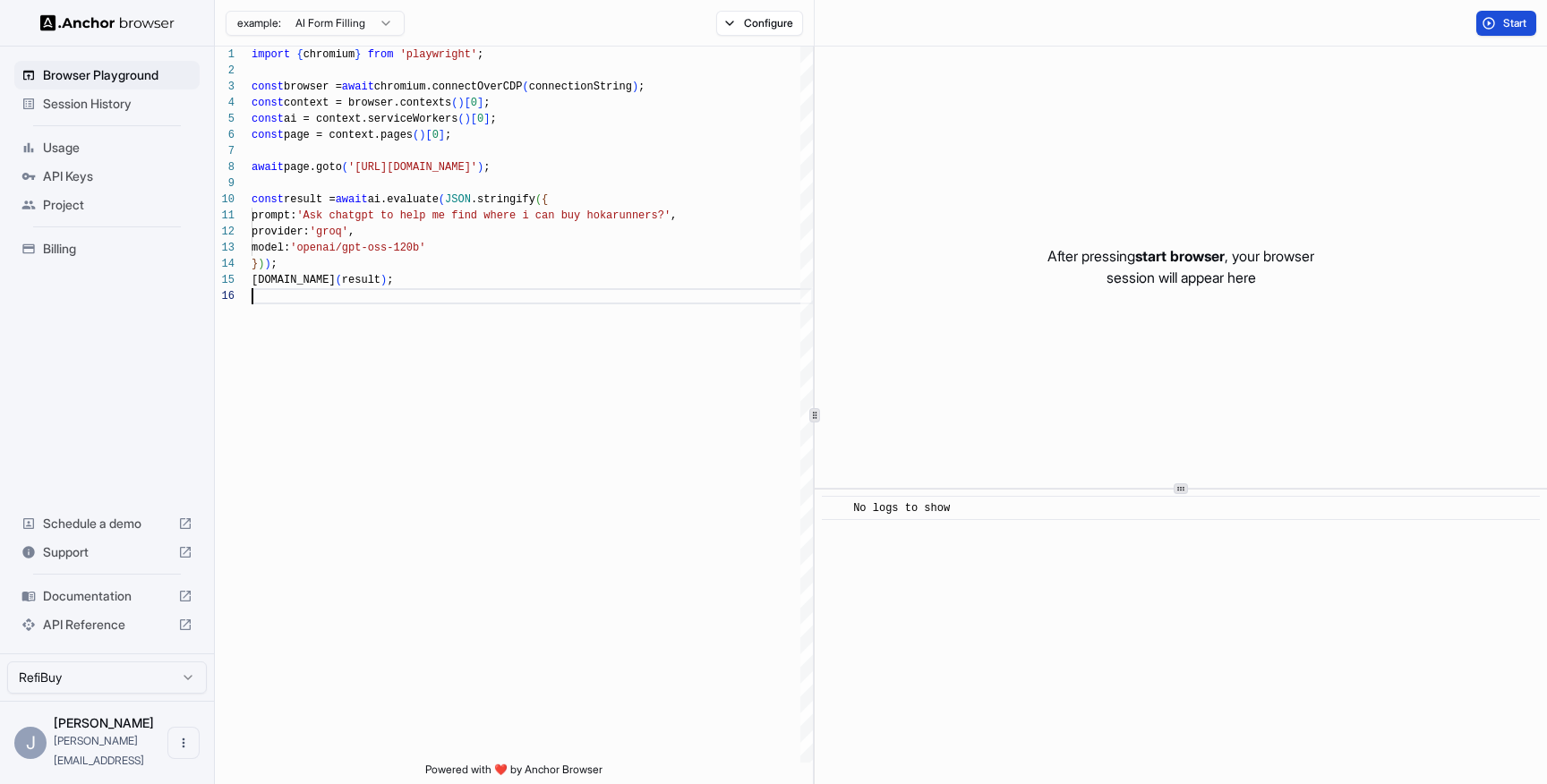
type textarea "**********"
click at [1487, 25] on button "Start" at bounding box center [1507, 24] width 60 height 25
